Goal: Task Accomplishment & Management: Complete application form

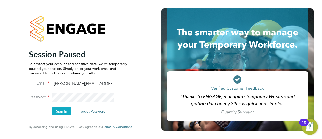
click at [64, 112] on button "Sign In" at bounding box center [61, 111] width 19 height 8
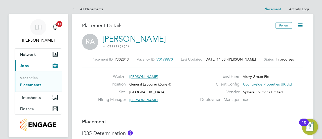
click at [23, 86] on link "Placements" at bounding box center [30, 84] width 21 height 5
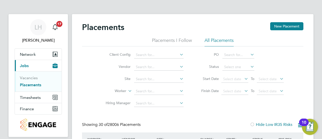
scroll to position [19, 44]
click at [28, 75] on link "Vacancies" at bounding box center [29, 77] width 18 height 5
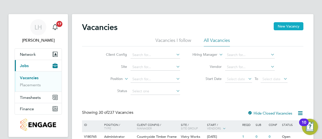
click at [287, 29] on button "New Vacancy" at bounding box center [289, 26] width 30 height 8
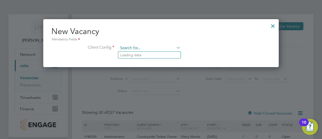
click at [135, 51] on input at bounding box center [149, 48] width 62 height 8
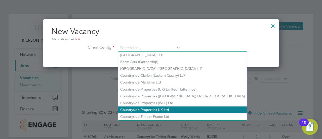
click at [140, 107] on li "Countryside Properties UK Ltd" at bounding box center [182, 109] width 129 height 7
type input "Countryside Properties UK Ltd"
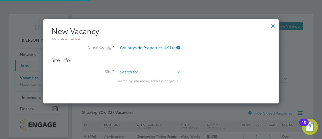
click at [137, 74] on input at bounding box center [149, 72] width 62 height 8
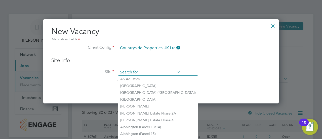
click at [142, 70] on input at bounding box center [149, 72] width 62 height 8
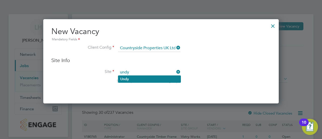
click at [141, 79] on li "Undy" at bounding box center [149, 78] width 62 height 7
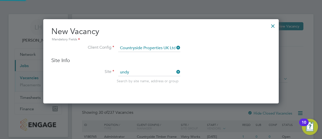
type input "Undy"
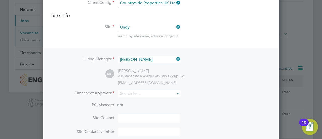
click at [175, 59] on icon at bounding box center [175, 58] width 0 height 7
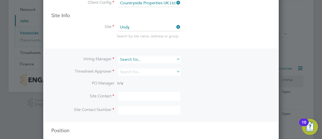
click at [163, 61] on input at bounding box center [149, 59] width 62 height 7
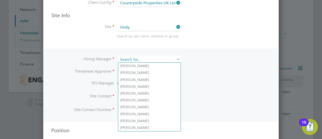
click at [139, 58] on input at bounding box center [149, 59] width 62 height 7
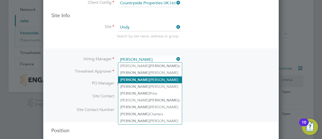
type input "andrew"
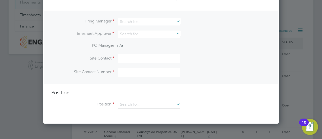
scroll to position [83, 0]
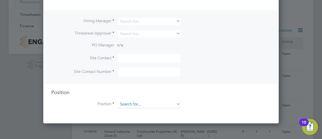
click at [151, 100] on input at bounding box center [149, 104] width 62 height 8
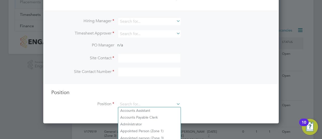
scroll to position [82, 0]
click at [137, 22] on input at bounding box center [149, 21] width 62 height 7
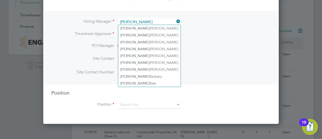
type input "andy"
type input "andrew"
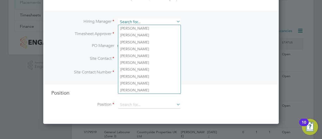
click at [138, 20] on input at bounding box center [149, 21] width 62 height 7
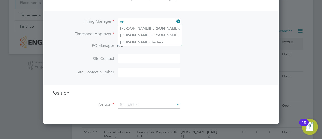
type input "a"
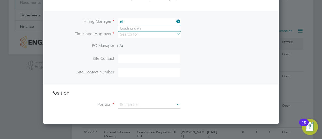
type input "n"
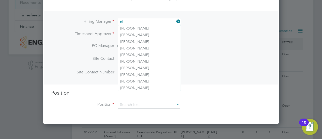
type input "n"
click at [208, 38] on li "Timesheet Approver" at bounding box center [160, 37] width 219 height 12
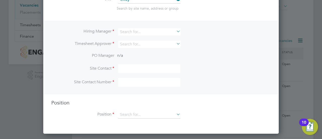
scroll to position [71, 0]
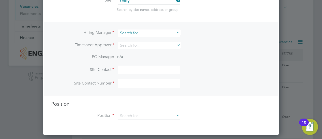
click at [131, 34] on input at bounding box center [149, 32] width 62 height 7
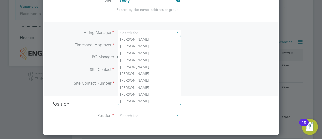
click at [175, 32] on icon at bounding box center [175, 32] width 0 height 7
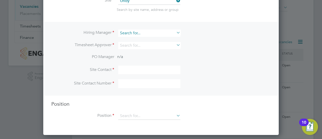
click at [168, 33] on input at bounding box center [149, 32] width 62 height 7
click at [193, 40] on li "Hiring Manager" at bounding box center [160, 35] width 219 height 12
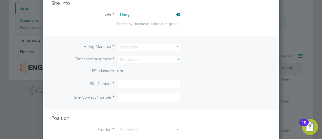
scroll to position [51, 0]
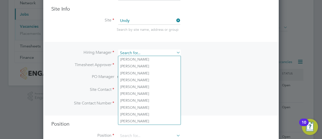
click at [146, 53] on input at bounding box center [149, 52] width 62 height 7
click at [128, 55] on input at bounding box center [149, 52] width 62 height 7
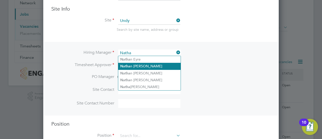
click at [146, 65] on li "Natha n Turner" at bounding box center [149, 66] width 62 height 7
type input "Nathan Turner"
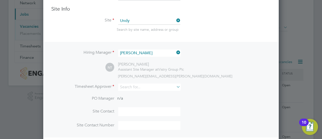
scroll to position [208, 236]
click at [191, 70] on div "NT Nathan Turner Assistant Site Manager at Vistry Group Plc nathan.turner@vistr…" at bounding box center [187, 70] width 165 height 17
click at [142, 87] on input at bounding box center [149, 86] width 62 height 7
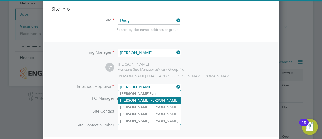
click at [139, 99] on li "Nathan Turner" at bounding box center [149, 100] width 62 height 7
type input "Nathan Turner"
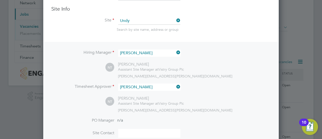
scroll to position [230, 236]
click at [195, 102] on div "NT Nathan Turner Assistant Site Manager at Vistry Group Plc nathan.turner@vistr…" at bounding box center [187, 104] width 165 height 17
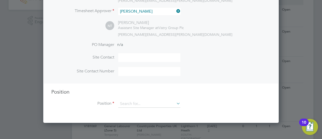
scroll to position [128, 0]
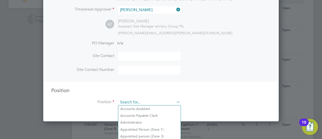
click at [133, 102] on input at bounding box center [149, 102] width 62 height 8
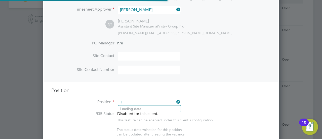
scroll to position [720, 236]
type input "T"
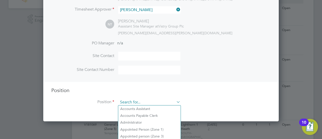
click at [134, 103] on input at bounding box center [149, 102] width 62 height 8
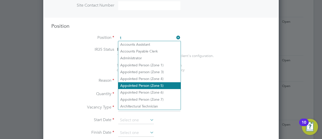
scroll to position [199, 0]
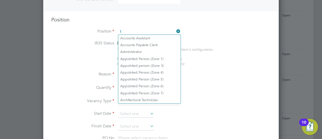
click at [149, 29] on input "t" at bounding box center [149, 32] width 62 height 8
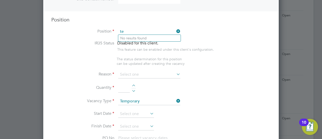
type input "t"
click at [145, 91] on li "Tr affic Marshall (CPCS) (Zone 4)" at bounding box center [153, 93] width 70 height 7
type input "Traffic Marshall (CPCS) (Zone 4)"
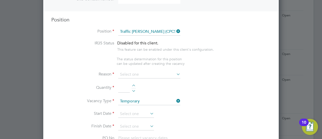
type textarea "- Working under the supervision and management of the Project Manager, Site Man…"
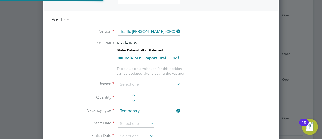
scroll to position [15, 26]
click at [194, 84] on li "Reason" at bounding box center [160, 87] width 219 height 13
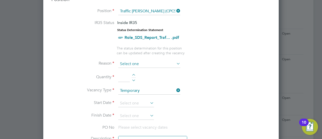
scroll to position [214, 0]
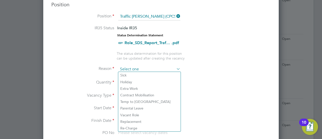
click at [148, 67] on input at bounding box center [149, 69] width 62 height 8
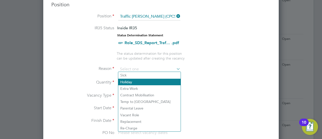
click at [142, 84] on li "Holiday" at bounding box center [149, 82] width 62 height 7
type input "Holiday"
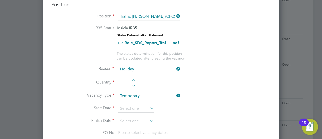
click at [149, 105] on icon at bounding box center [149, 107] width 0 height 7
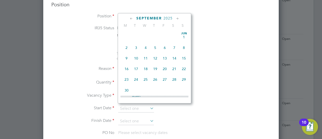
scroll to position [183, 0]
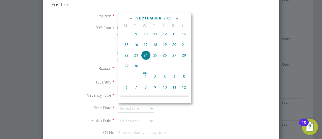
click at [171, 59] on span "27" at bounding box center [175, 55] width 10 height 10
type input "27 Sep 2025"
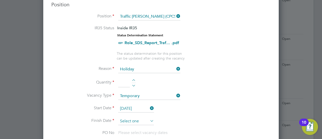
click at [148, 120] on input at bounding box center [136, 121] width 36 height 8
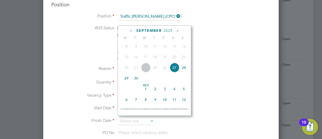
click at [176, 68] on span "27" at bounding box center [175, 68] width 10 height 10
type input "27 Sep 2025"
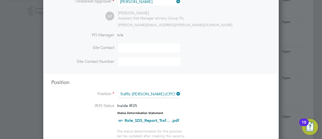
scroll to position [135, 0]
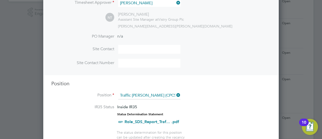
click at [175, 93] on icon at bounding box center [175, 94] width 0 height 7
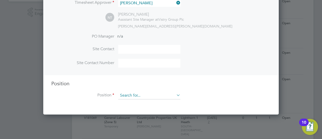
scroll to position [230, 236]
click at [145, 94] on input at bounding box center [149, 96] width 62 height 8
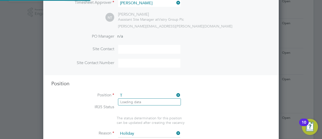
scroll to position [15, 26]
type input "Telehandler"
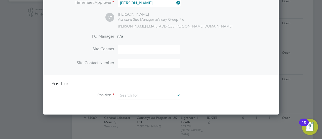
scroll to position [230, 236]
click at [288, 51] on div at bounding box center [161, 69] width 322 height 139
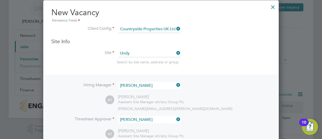
scroll to position [18, 0]
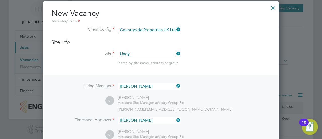
click at [276, 9] on div at bounding box center [273, 6] width 9 height 9
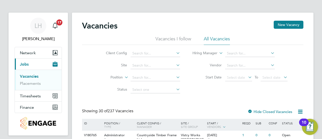
scroll to position [0, 0]
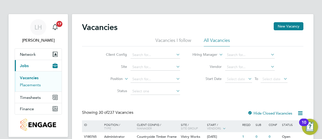
click at [39, 83] on link "Placements" at bounding box center [30, 84] width 21 height 5
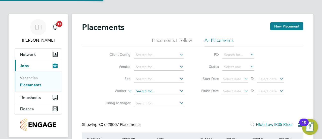
scroll to position [29, 0]
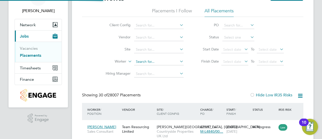
click at [158, 62] on input at bounding box center [159, 61] width 50 height 7
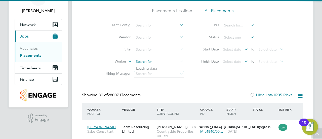
paste input "Alex Sedovs"
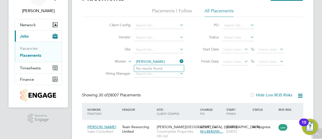
type input "Alex Sedov"
click at [152, 57] on li "Worker Alex Sedov" at bounding box center [142, 62] width 95 height 12
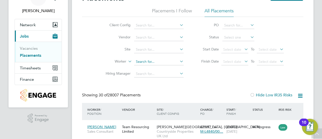
click at [155, 60] on input at bounding box center [159, 61] width 50 height 7
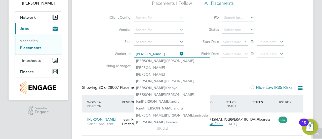
click at [152, 53] on input "alex" at bounding box center [159, 54] width 50 height 7
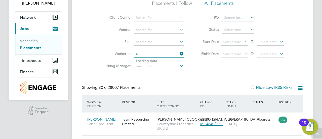
type input "a"
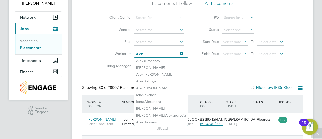
type input "Alek"
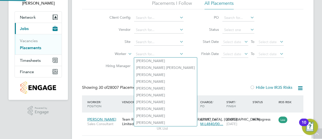
click at [207, 69] on div "Client Config Vendor Site Worker Hiring Manager PO Status Start Date Select dat…" at bounding box center [192, 40] width 221 height 63
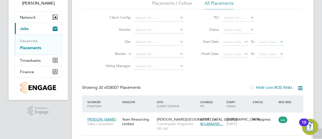
click at [155, 50] on li "Worker" at bounding box center [142, 54] width 95 height 12
click at [152, 53] on input at bounding box center [159, 54] width 50 height 7
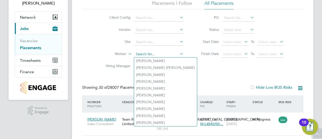
click at [148, 53] on input at bounding box center [159, 54] width 50 height 7
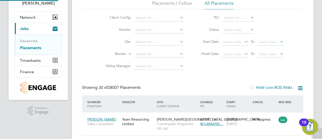
click at [145, 50] on li "Worker" at bounding box center [142, 54] width 95 height 12
click at [144, 51] on input at bounding box center [159, 54] width 50 height 7
type input "a"
click at [151, 51] on input "Alex" at bounding box center [159, 54] width 50 height 7
click at [144, 54] on input "Alex" at bounding box center [159, 54] width 50 height 7
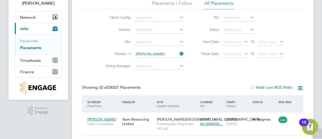
type input "Alex"
click at [179, 54] on icon at bounding box center [179, 53] width 0 height 7
click at [169, 55] on input at bounding box center [159, 54] width 50 height 7
type input "alex"
click at [184, 55] on li "Worker alex" at bounding box center [142, 54] width 95 height 12
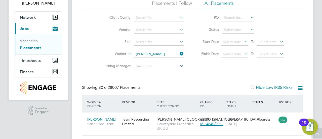
click at [179, 54] on icon at bounding box center [179, 53] width 0 height 7
click at [190, 61] on div "Client Config Vendor Site Worker Hiring Manager PO Status Start Date Select dat…" at bounding box center [192, 40] width 221 height 63
click at [143, 55] on input at bounding box center [159, 54] width 50 height 7
type input "Alex"
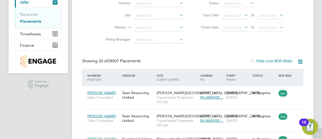
scroll to position [56, 0]
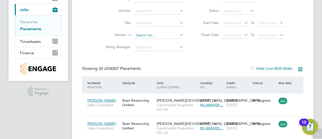
click at [152, 35] on input at bounding box center [159, 35] width 50 height 7
type input "Andrew Parkinson"
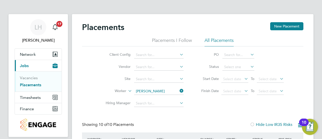
drag, startPoint x: 186, startPoint y: 138, endPoint x: 182, endPoint y: 121, distance: 18.3
click at [160, 32] on div "Placements New Placement" at bounding box center [192, 29] width 221 height 15
click at [283, 25] on button "New Placement" at bounding box center [286, 26] width 33 height 8
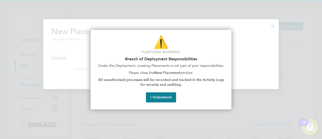
scroll to position [69, 236]
click at [167, 98] on button "I Understand" at bounding box center [161, 97] width 30 height 10
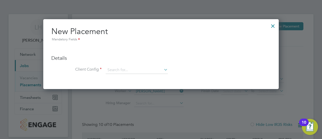
click at [274, 25] on div at bounding box center [273, 24] width 9 height 9
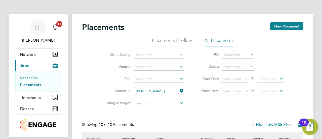
click at [31, 78] on link "Vacancies" at bounding box center [29, 77] width 18 height 5
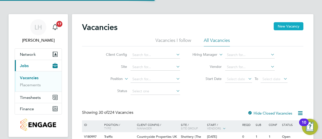
click at [287, 29] on button "New Vacancy" at bounding box center [289, 26] width 30 height 8
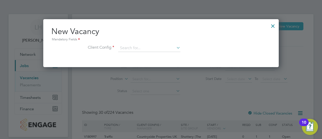
scroll to position [48, 236]
click at [143, 49] on input at bounding box center [149, 48] width 62 height 8
drag, startPoint x: 137, startPoint y: 106, endPoint x: 125, endPoint y: 49, distance: 58.7
click at [125, 49] on input at bounding box center [149, 48] width 62 height 8
click at [142, 107] on li "Countryside Properties UK Ltd" at bounding box center [182, 109] width 129 height 7
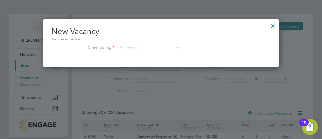
type input "Countryside Properties UK Ltd"
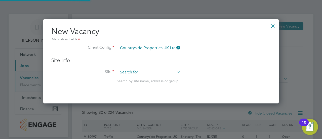
click at [140, 74] on input at bounding box center [149, 72] width 62 height 8
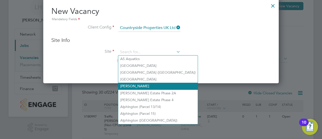
scroll to position [24, 0]
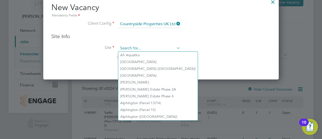
click at [157, 47] on input at bounding box center [149, 49] width 62 height 8
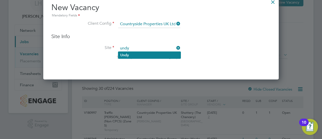
click at [136, 57] on li "Undy" at bounding box center [149, 55] width 62 height 7
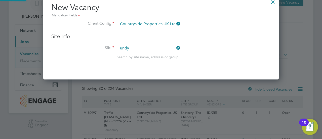
type input "Undy"
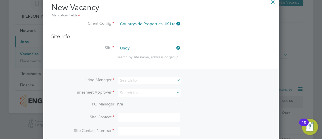
drag, startPoint x: 195, startPoint y: 68, endPoint x: 180, endPoint y: 68, distance: 14.8
click at [180, 68] on li "Site Undy Search by site name, address or group" at bounding box center [160, 57] width 219 height 25
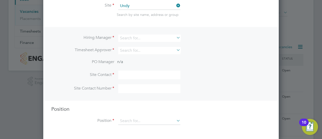
scroll to position [69, 0]
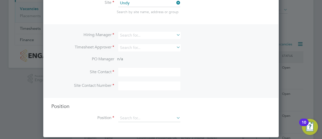
drag, startPoint x: 190, startPoint y: 67, endPoint x: 170, endPoint y: 42, distance: 32.5
drag, startPoint x: 170, startPoint y: 42, endPoint x: 146, endPoint y: 34, distance: 25.2
click at [146, 34] on input at bounding box center [149, 35] width 62 height 7
click at [145, 50] on li "Nath an Turner" at bounding box center [149, 48] width 62 height 7
type input "Nathan Turner"
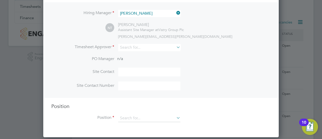
scroll to position [95, 0]
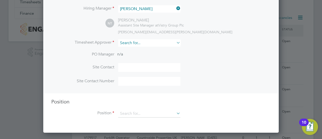
click at [136, 44] on input at bounding box center [149, 42] width 62 height 7
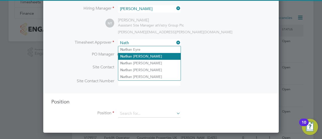
click at [141, 56] on li "Nath an Turner" at bounding box center [149, 56] width 62 height 7
type input "Nathan Turner"
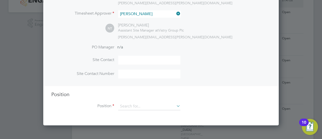
scroll to position [125, 0]
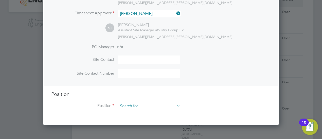
click at [137, 106] on input at bounding box center [149, 106] width 62 height 8
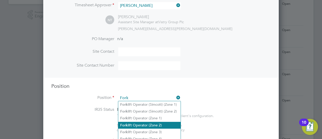
scroll to position [137, 0]
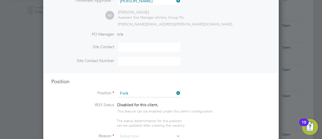
click at [146, 133] on li "Fork lift Operator (Zone 4)" at bounding box center [149, 134] width 62 height 7
type input "Forklift Operator (Zone 4)"
type textarea "Operate construction machinery and plant, including, but not limited to telesco…"
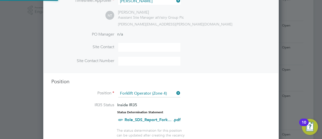
scroll to position [729, 236]
click at [175, 90] on icon at bounding box center [175, 92] width 0 height 7
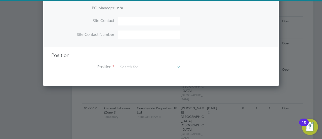
scroll to position [165, 0]
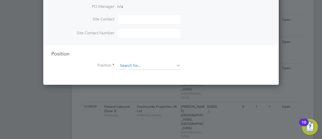
click at [151, 62] on input at bounding box center [149, 66] width 62 height 8
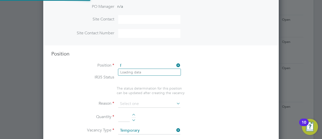
scroll to position [15, 26]
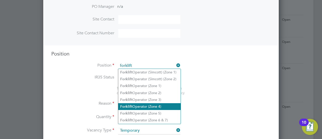
click at [140, 106] on li "Forklift Operator (Zone 4)" at bounding box center [149, 106] width 62 height 7
type input "Forklift Operator (Zone 4)"
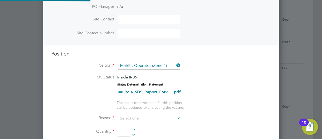
click at [227, 90] on li "IR35 Status Inside IR35 Status Determination Statement Role_SDS_Report_Fork... …" at bounding box center [160, 87] width 219 height 26
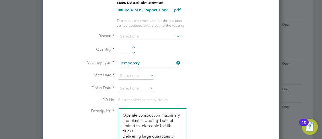
scroll to position [249, 0]
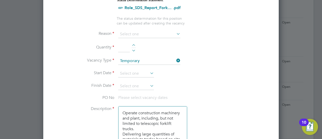
click at [138, 35] on input at bounding box center [149, 34] width 62 height 8
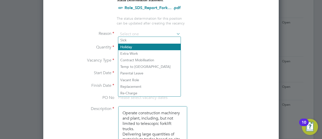
click at [134, 45] on li "Holiday" at bounding box center [149, 47] width 62 height 7
type input "Holiday"
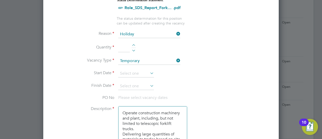
click at [135, 44] on div at bounding box center [134, 46] width 4 height 4
type input "1"
click at [146, 70] on input at bounding box center [136, 74] width 36 height 8
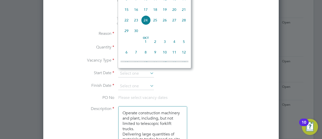
click at [173, 23] on span "27" at bounding box center [175, 20] width 10 height 10
type input "27 Sep 2025"
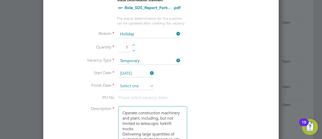
click at [146, 86] on input at bounding box center [136, 86] width 36 height 8
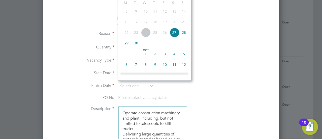
click at [176, 33] on span "27" at bounding box center [175, 33] width 10 height 10
type input "27 Sep 2025"
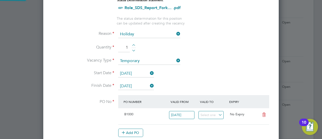
scroll to position [3, 3]
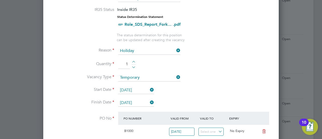
click at [133, 91] on input "27 Sep 2025" at bounding box center [136, 90] width 36 height 8
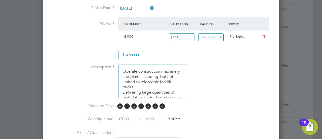
click at [208, 114] on li "Working Hours 07:30 ‐ 16:30 9.00hrs" at bounding box center [160, 121] width 219 height 14
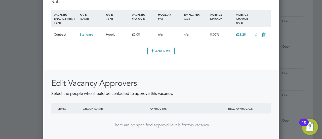
scroll to position [644, 0]
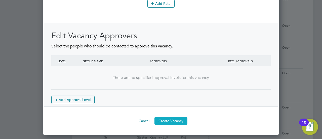
click at [185, 125] on button "Create Vacancy" at bounding box center [171, 121] width 33 height 8
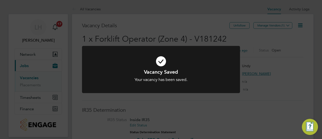
scroll to position [3, 3]
click at [164, 96] on div "Vacancy Saved Your vacancy has been saved. Cancel Okay" at bounding box center [161, 72] width 158 height 53
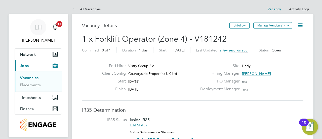
click at [300, 24] on icon at bounding box center [300, 25] width 6 height 6
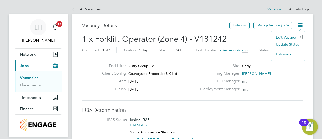
click at [283, 38] on li "Edit Vacancy e" at bounding box center [288, 37] width 29 height 7
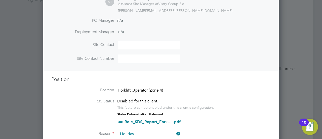
scroll to position [108, 0]
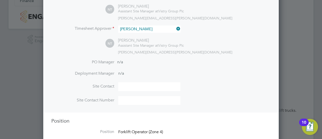
click at [281, 79] on div at bounding box center [161, 69] width 322 height 139
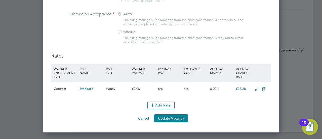
click at [145, 122] on button "Cancel" at bounding box center [143, 118] width 19 height 8
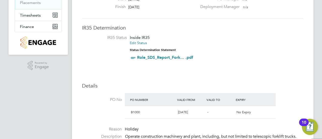
scroll to position [0, 0]
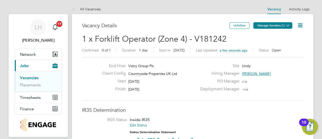
click at [274, 25] on button "Manage Vendors (1)" at bounding box center [272, 25] width 39 height 7
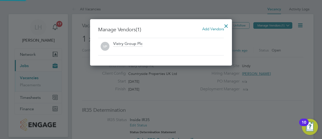
scroll to position [46, 142]
click at [215, 29] on span "Add Vendors" at bounding box center [213, 28] width 22 height 5
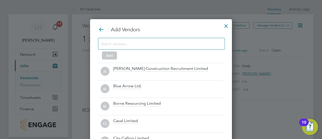
scroll to position [3, 3]
click at [165, 45] on input at bounding box center [157, 43] width 113 height 7
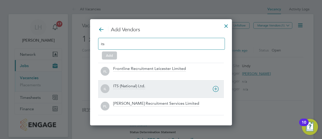
type input "its"
click at [147, 91] on div at bounding box center [168, 92] width 111 height 5
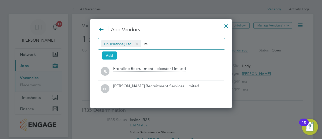
click at [113, 56] on button "Add" at bounding box center [109, 55] width 15 height 8
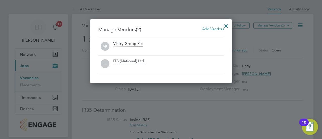
click at [228, 28] on div at bounding box center [226, 24] width 9 height 9
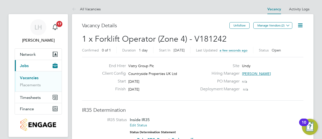
click at [284, 81] on div "PO Manager n/a" at bounding box center [251, 83] width 108 height 8
click at [266, 91] on div "Deployment Manager n/a" at bounding box center [251, 90] width 108 height 8
drag, startPoint x: 164, startPoint y: 106, endPoint x: 25, endPoint y: 79, distance: 140.9
click at [25, 79] on link "Vacancies" at bounding box center [29, 77] width 19 height 5
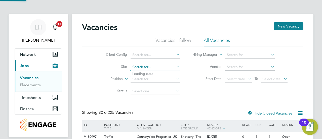
click at [141, 67] on input at bounding box center [156, 66] width 50 height 7
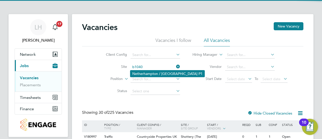
click at [145, 72] on li "Netherhampton / Wilton Gate P1" at bounding box center [167, 73] width 74 height 7
type input "Netherhampton / Wilton Gate P1"
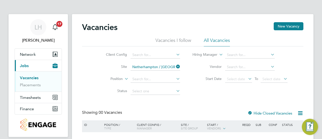
click at [196, 88] on div "Client Config Site Netherhampton / Wilton Gate P1 Position Status Hiring Manage…" at bounding box center [192, 71] width 221 height 51
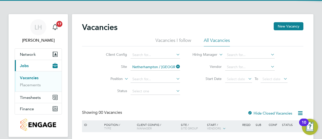
scroll to position [35, 0]
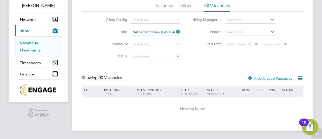
click at [32, 49] on link "Placements" at bounding box center [30, 50] width 21 height 5
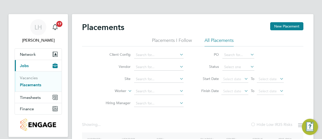
click at [143, 75] on li "Site" at bounding box center [142, 79] width 95 height 12
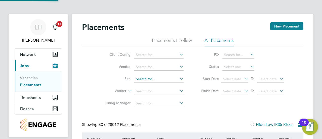
scroll to position [19, 35]
click at [143, 78] on input at bounding box center [159, 78] width 50 height 7
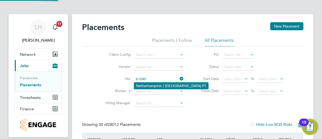
click at [144, 86] on li "Netherhampton / Wilton Gate P1" at bounding box center [171, 85] width 74 height 7
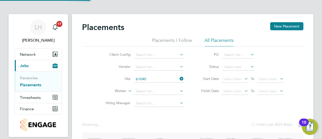
type input "Netherhampton / Wilton Gate P1"
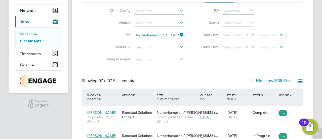
click at [28, 34] on link "Vacancies" at bounding box center [29, 33] width 18 height 5
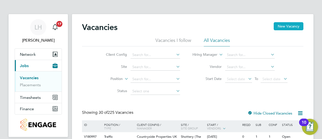
click at [281, 27] on button "New Vacancy" at bounding box center [289, 26] width 30 height 8
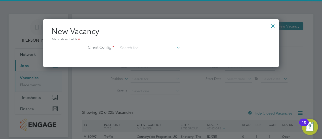
click at [145, 44] on div "New Vacancy Mandatory Fields Client Config" at bounding box center [160, 41] width 219 height 31
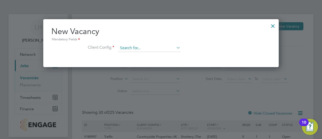
click at [136, 48] on input at bounding box center [149, 48] width 62 height 8
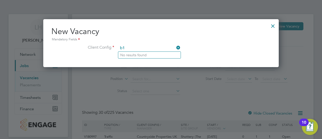
type input "b"
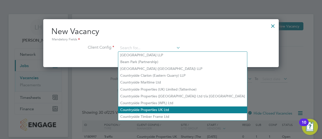
click at [157, 106] on li "Countryside Properties UK Ltd" at bounding box center [182, 109] width 129 height 7
type input "Countryside Properties UK Ltd"
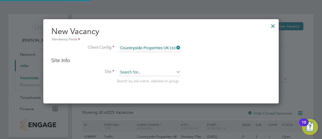
click at [135, 69] on input at bounding box center [149, 72] width 62 height 8
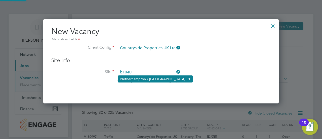
click at [141, 78] on li "Netherhampton / Wilton Gate P1" at bounding box center [155, 78] width 74 height 7
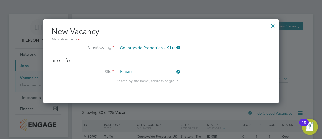
type input "Netherhampton / Wilton Gate P1"
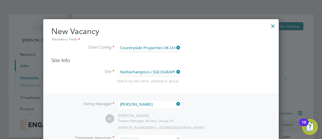
click at [177, 87] on li "Site Netherhampton / Wilton Gate P1 Search by site name, address or group" at bounding box center [160, 80] width 219 height 25
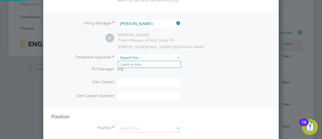
click at [158, 58] on input at bounding box center [149, 57] width 62 height 7
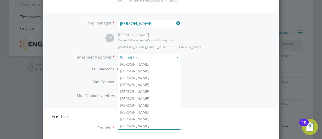
click at [128, 57] on input at bounding box center [149, 57] width 62 height 7
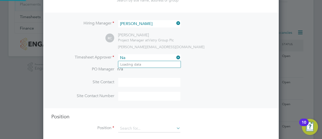
type input "N"
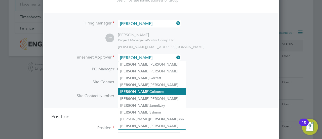
click at [149, 92] on li "Richard Colborne" at bounding box center [152, 91] width 68 height 7
type input "Richard Colborne"
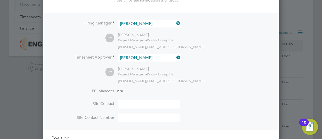
click at [168, 88] on li "PO Manager n/a" at bounding box center [160, 93] width 219 height 11
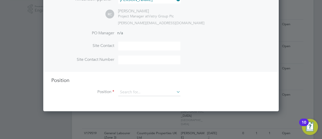
click at [134, 84] on div "Position Position" at bounding box center [160, 89] width 219 height 24
click at [131, 89] on input at bounding box center [149, 92] width 62 height 8
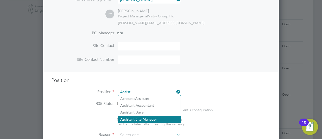
click at [154, 116] on li "Assist ant Site Manager" at bounding box center [149, 119] width 62 height 7
type input "Assistant Site Manager"
type textarea "• Supervises and ensures that all construction work under their control is buil…"
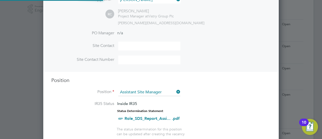
click at [204, 108] on li "IR35 Status Inside IR35 Status Determination Statement Role_SDS_Report_Assi... …" at bounding box center [160, 114] width 219 height 26
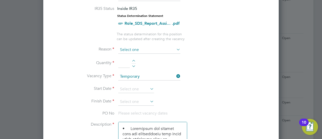
click at [150, 49] on input at bounding box center [149, 50] width 62 height 8
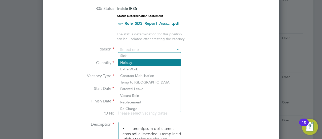
click at [133, 63] on li "Holiday" at bounding box center [149, 62] width 62 height 7
type input "Holiday"
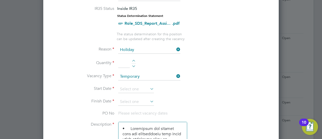
click at [133, 59] on li "Quantity" at bounding box center [160, 66] width 219 height 14
drag, startPoint x: 134, startPoint y: 59, endPoint x: 136, endPoint y: 91, distance: 31.5
click at [134, 60] on div at bounding box center [134, 62] width 4 height 4
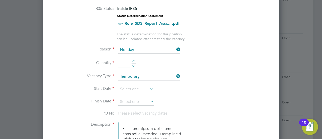
type input "1"
click at [169, 91] on li "Start Date" at bounding box center [160, 91] width 219 height 13
click at [136, 88] on input at bounding box center [136, 89] width 36 height 8
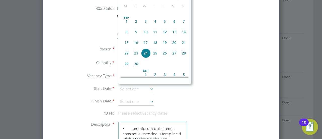
scroll to position [167, 0]
click at [127, 64] on span "29" at bounding box center [127, 63] width 10 height 10
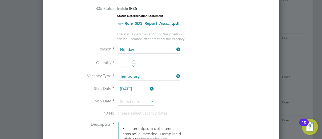
click at [139, 87] on input "29 Sep 2025" at bounding box center [136, 89] width 36 height 8
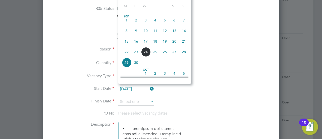
scroll to position [194, 0]
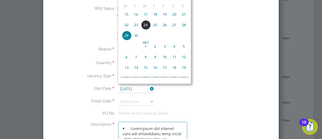
click at [157, 30] on span "25" at bounding box center [155, 25] width 10 height 10
type input "25 Sep 2025"
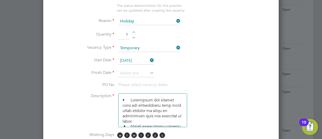
scroll to position [262, 0]
click at [145, 77] on li "Finish Date" at bounding box center [160, 75] width 219 height 13
click at [140, 70] on input at bounding box center [136, 73] width 36 height 8
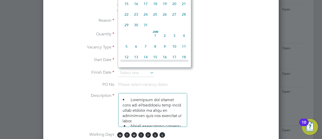
scroll to position [341, 0]
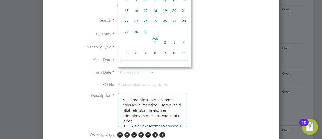
click at [157, 47] on span "Jan 1" at bounding box center [155, 42] width 10 height 10
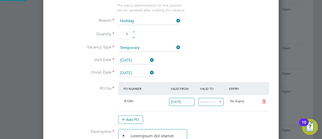
scroll to position [9, 47]
click at [187, 63] on li "Start Date 25 Sep 2025" at bounding box center [160, 63] width 219 height 13
click at [139, 70] on input "01 Jan 2026" at bounding box center [136, 73] width 36 height 8
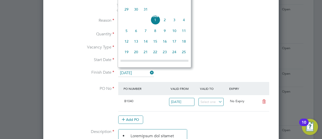
scroll to position [127, 0]
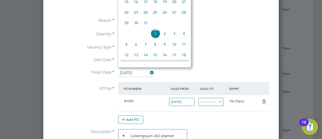
click at [152, 15] on span "25" at bounding box center [155, 13] width 10 height 10
type input "25 Dec 2025"
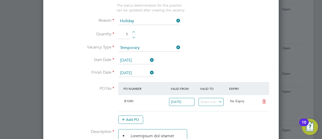
click at [175, 58] on li "Start Date 25 Sep 2025" at bounding box center [160, 63] width 219 height 13
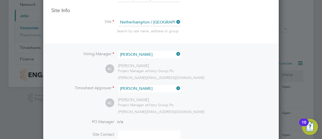
scroll to position [0, 0]
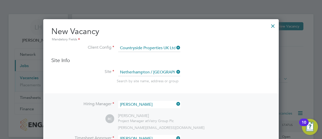
click at [276, 28] on div at bounding box center [273, 24] width 9 height 9
